Goal: Task Accomplishment & Management: Use online tool/utility

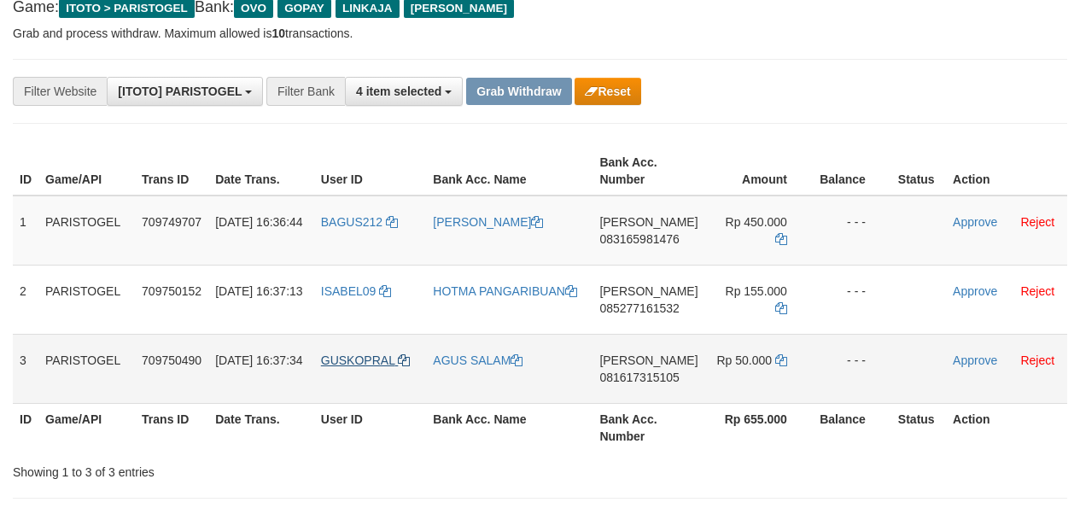
scroll to position [107, 0]
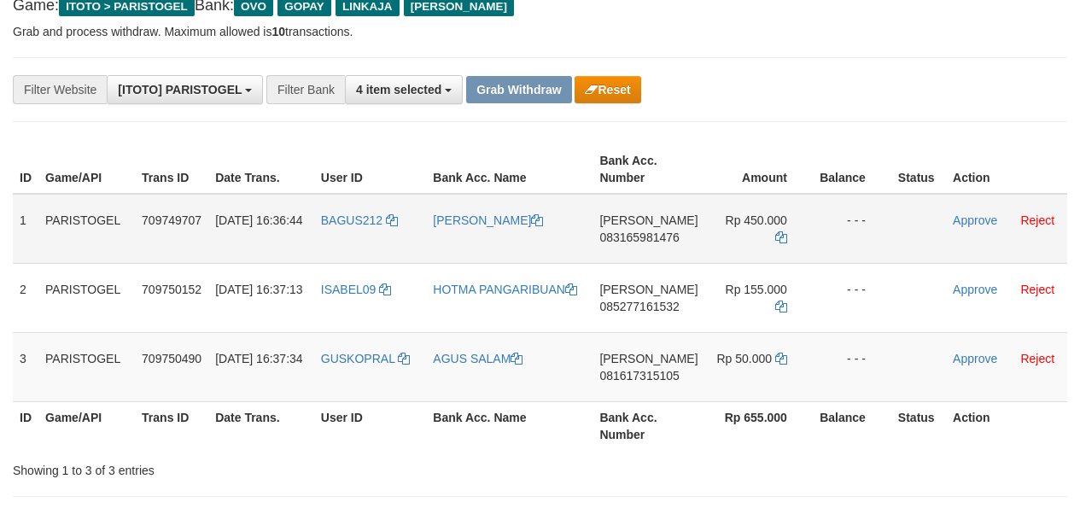
click at [372, 254] on td "BAGUS212" at bounding box center [370, 229] width 113 height 70
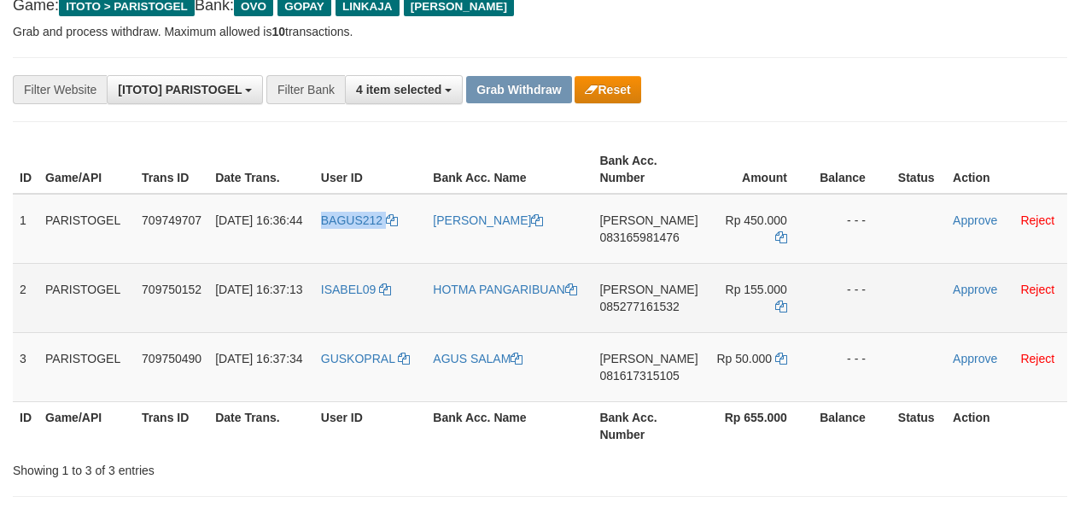
drag, startPoint x: 372, startPoint y: 254, endPoint x: 290, endPoint y: 278, distance: 84.6
click at [352, 253] on td "BAGUS212" at bounding box center [370, 229] width 113 height 70
copy span "BAGUS212"
click at [340, 304] on td "ISABEL09" at bounding box center [370, 297] width 113 height 69
click at [331, 306] on td "ISABEL09" at bounding box center [370, 297] width 113 height 69
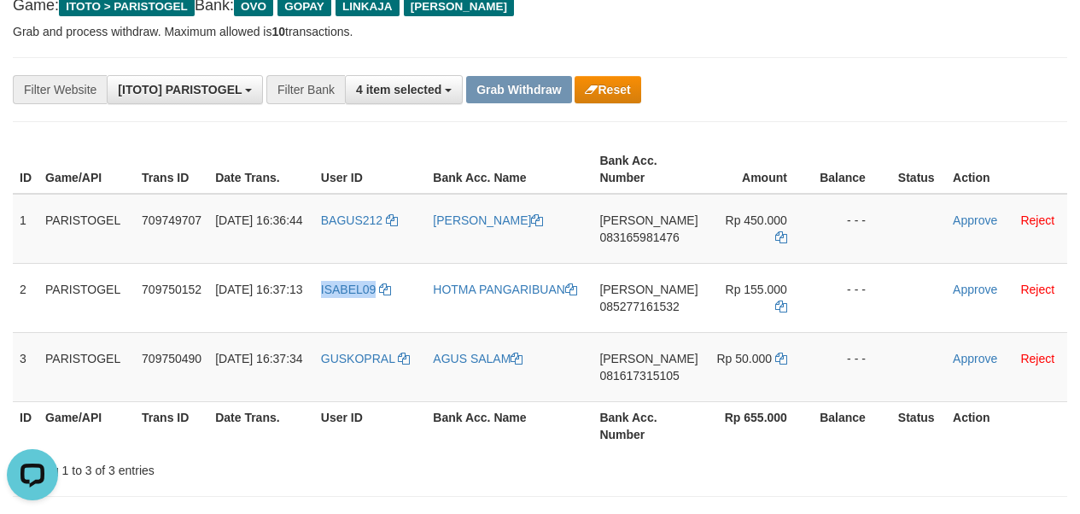
scroll to position [0, 0]
copy span "ISABEL09"
click at [357, 397] on td "GUSKOPRAL" at bounding box center [370, 366] width 113 height 69
click at [355, 397] on td "GUSKOPRAL" at bounding box center [370, 366] width 113 height 69
copy span "GUSKOPRAL"
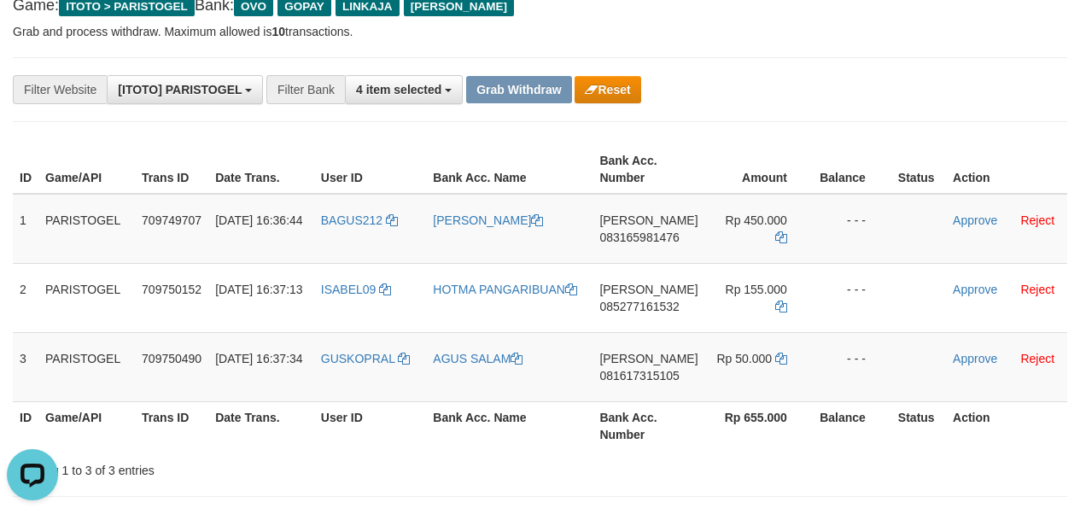
click at [11, 227] on div "ID Game/API Trans ID Date Trans. User ID Bank Acc. Name Bank Acc. Number Amount…" at bounding box center [540, 297] width 1080 height 315
click at [23, 227] on td "1" at bounding box center [26, 229] width 26 height 70
click at [19, 227] on td "1" at bounding box center [26, 229] width 26 height 70
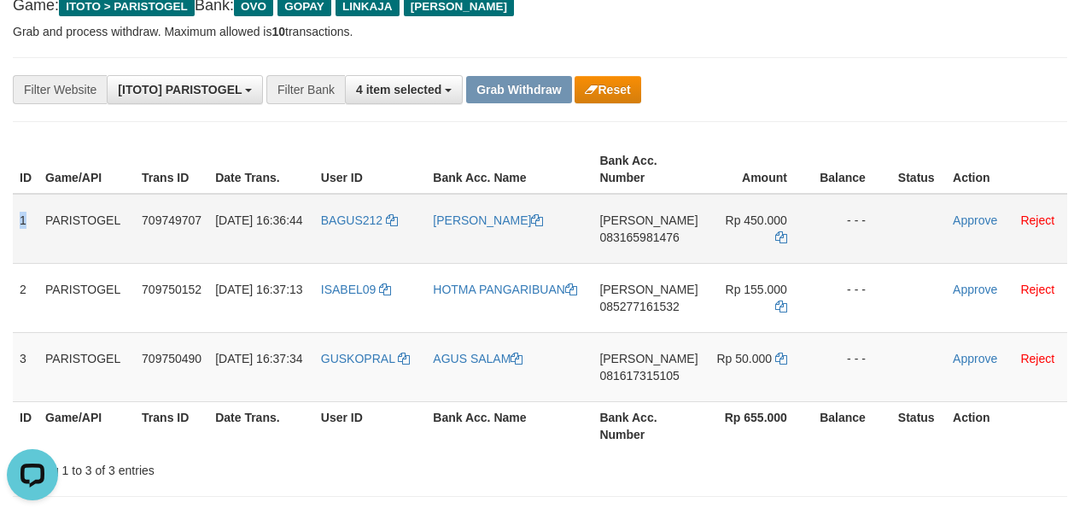
click at [19, 227] on td "1" at bounding box center [26, 229] width 26 height 70
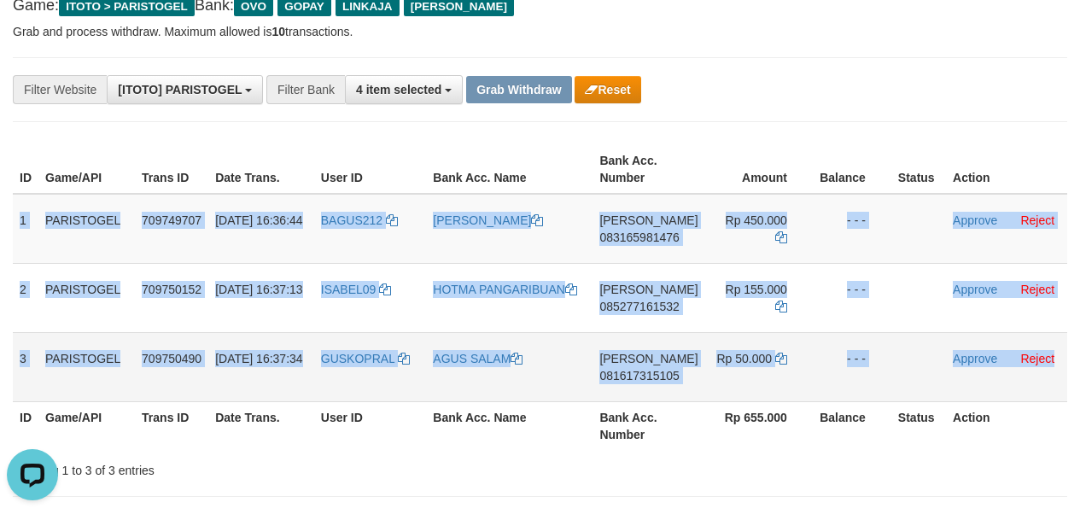
click at [1062, 381] on td "Approve Reject" at bounding box center [1006, 366] width 121 height 69
copy tbody "1 PARISTOGEL 709749707 [DATE] 16:36:44 BAGUS212 YAKUB [PERSON_NAME] 08316598147…"
click at [655, 243] on span "083165981476" at bounding box center [639, 238] width 79 height 14
copy tbody "1 PARISTOGEL 709749707 [DATE] 16:36:44 BAGUS212 YAKUB [PERSON_NAME] 08316598147…"
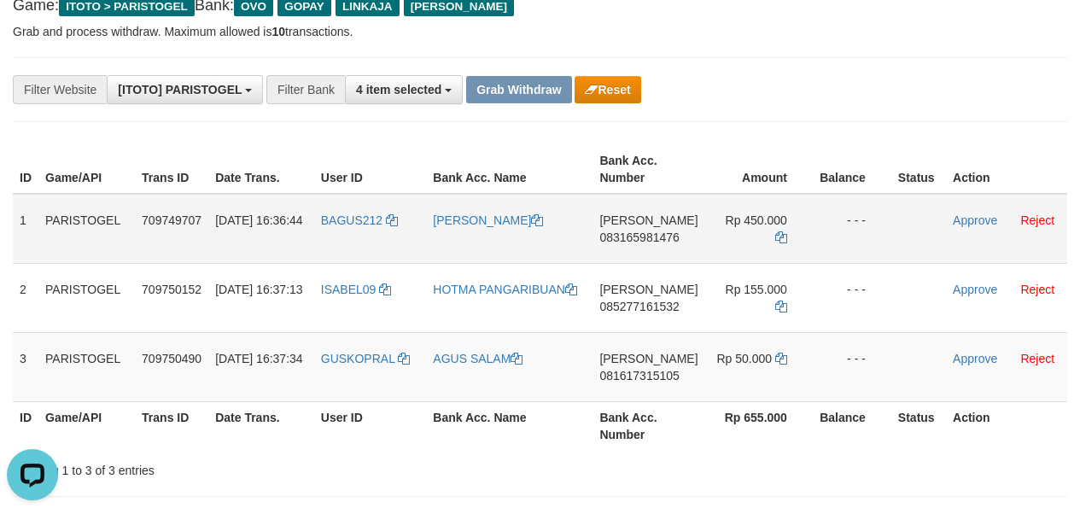
click at [655, 243] on span "083165981476" at bounding box center [639, 238] width 79 height 14
click at [666, 232] on span "083165981476" at bounding box center [639, 238] width 79 height 14
click at [780, 231] on icon at bounding box center [781, 237] width 12 height 12
click at [777, 231] on icon at bounding box center [781, 237] width 12 height 12
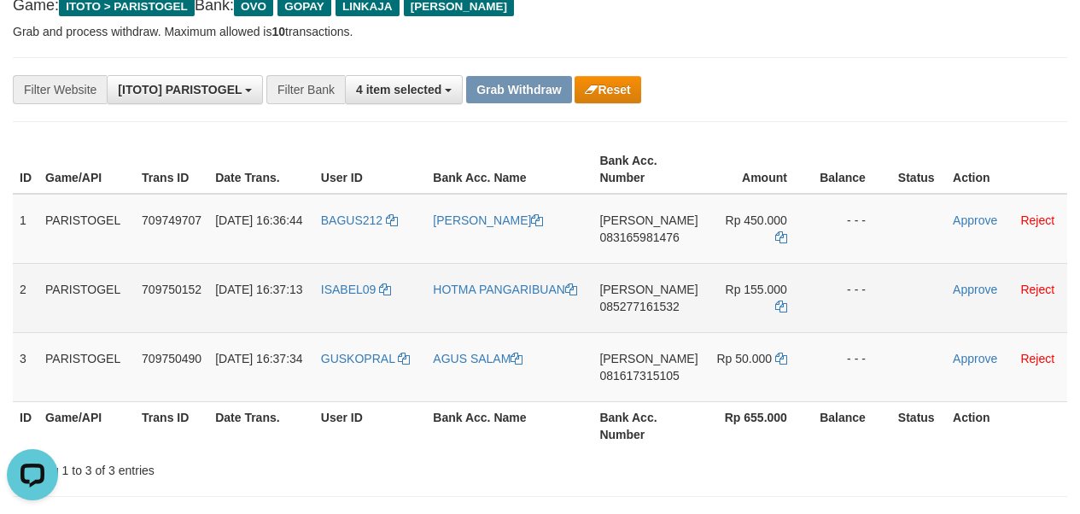
click at [649, 307] on span "085277161532" at bounding box center [639, 307] width 79 height 14
click at [779, 301] on icon at bounding box center [781, 307] width 12 height 12
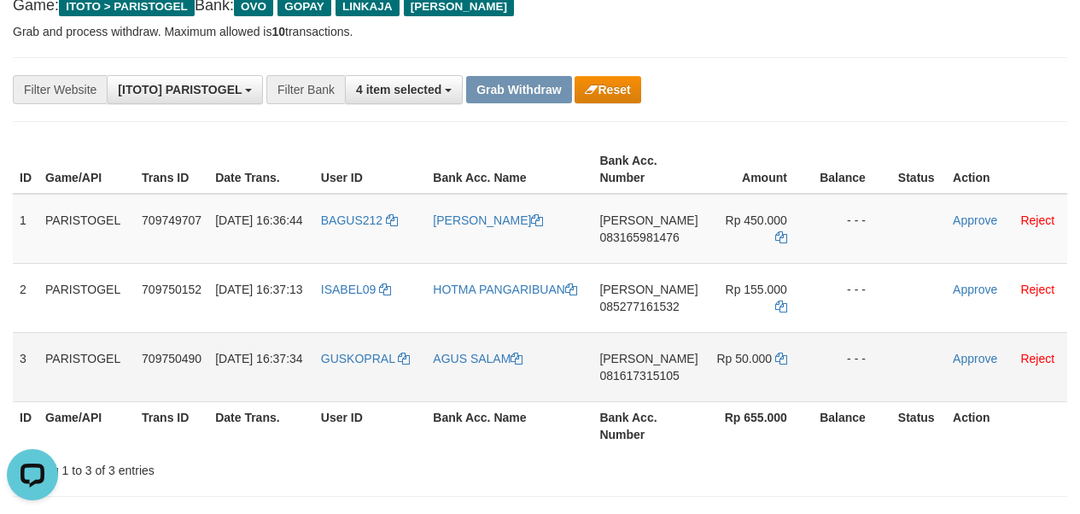
click at [632, 373] on span "081617315105" at bounding box center [639, 376] width 79 height 14
click at [983, 227] on td "Approve Reject" at bounding box center [1006, 229] width 121 height 70
click at [980, 218] on link "Approve" at bounding box center [975, 221] width 44 height 14
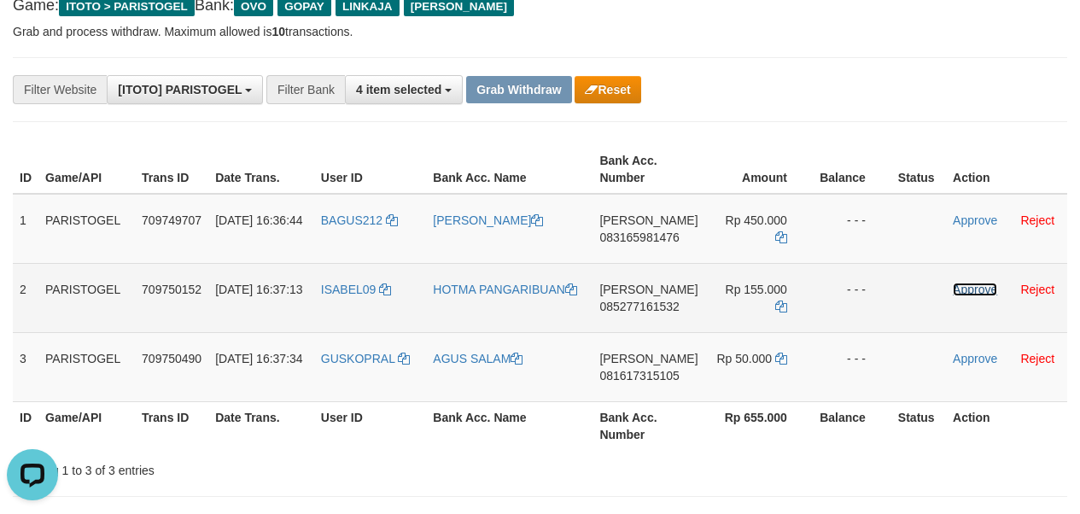
click at [968, 287] on link "Approve" at bounding box center [975, 290] width 44 height 14
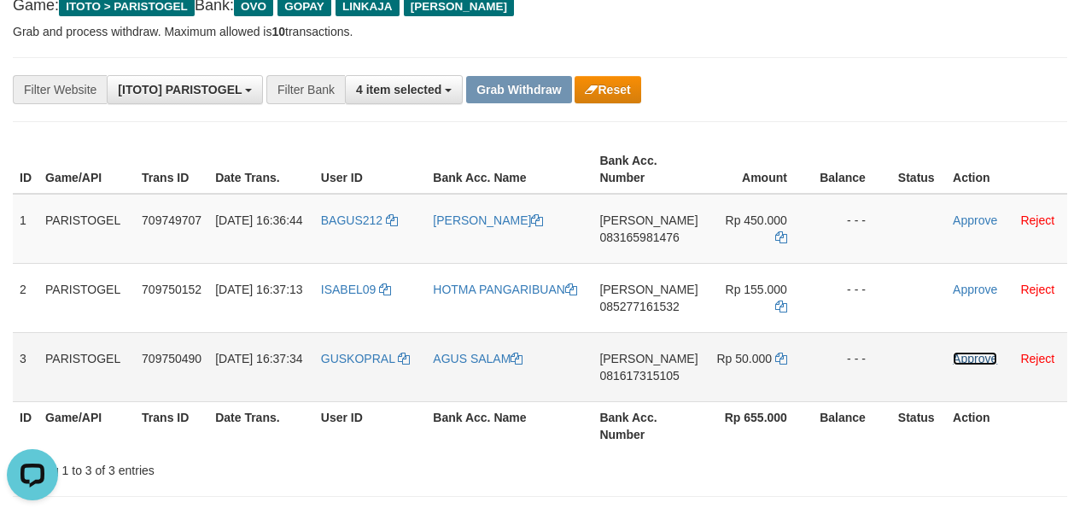
click at [972, 363] on link "Approve" at bounding box center [975, 359] width 44 height 14
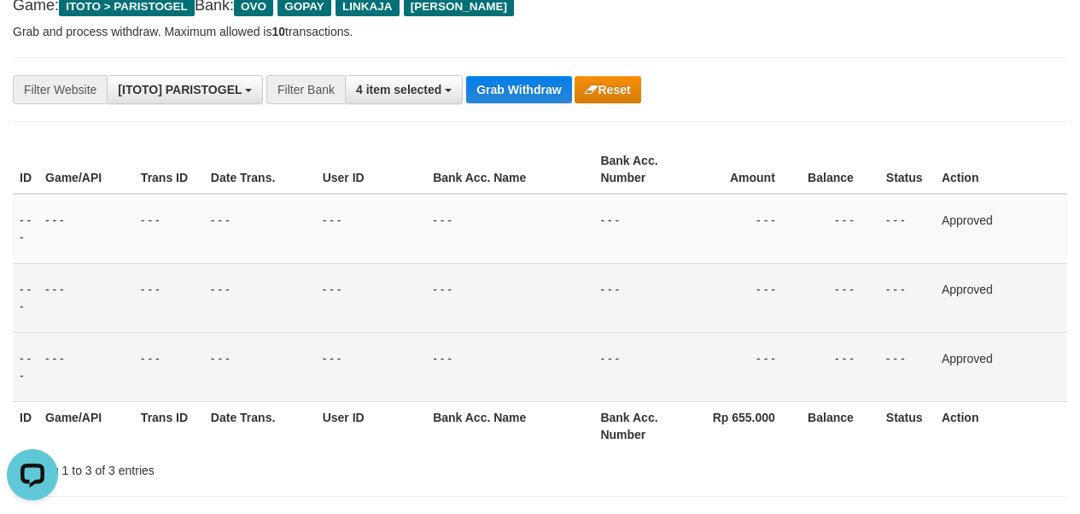
click at [869, 321] on td "- - -" at bounding box center [840, 297] width 79 height 69
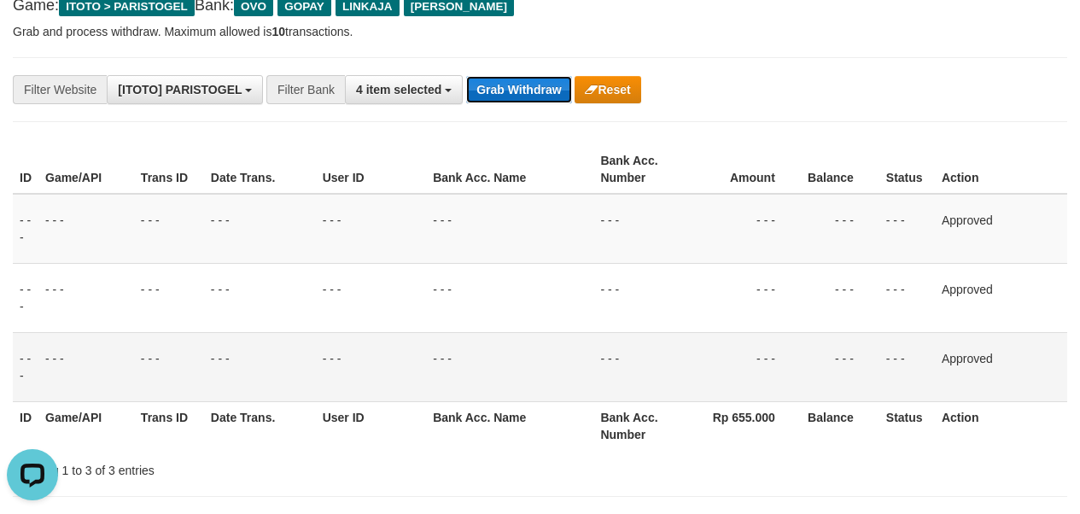
click at [519, 90] on button "Grab Withdraw" at bounding box center [518, 89] width 105 height 27
